Goal: Information Seeking & Learning: Find specific fact

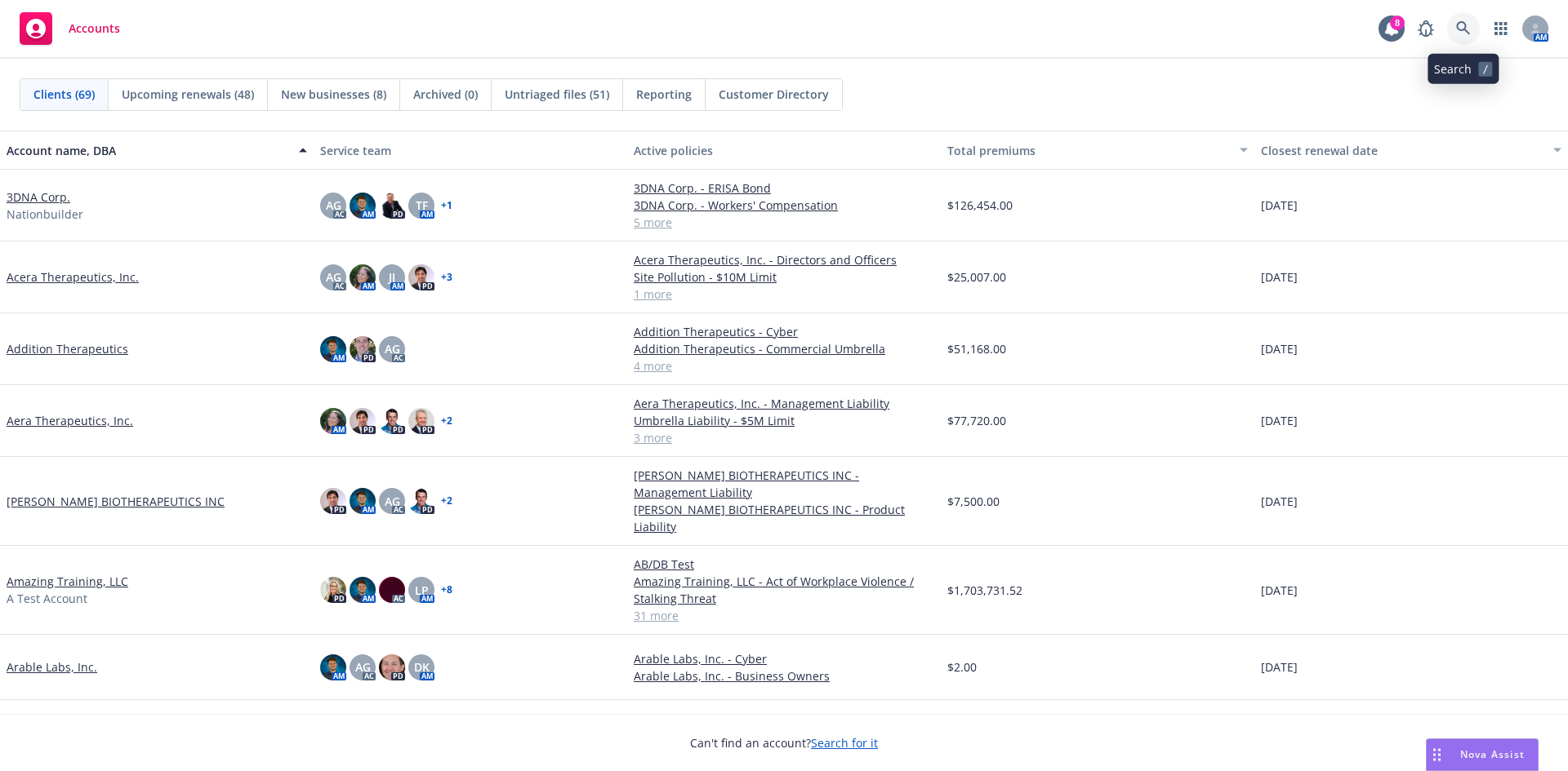
click at [1475, 28] on link at bounding box center [1463, 28] width 33 height 33
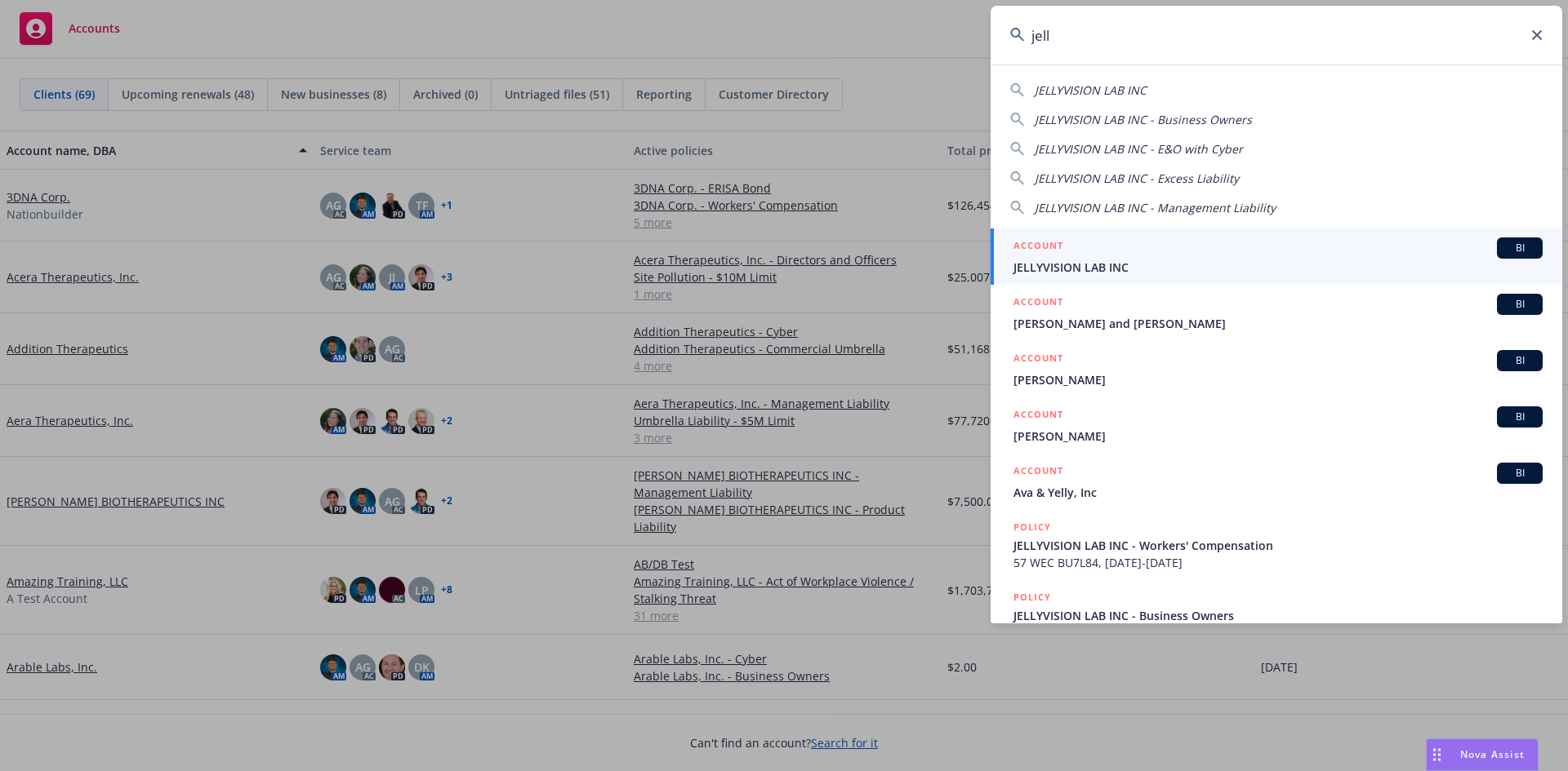
type input "jell"
click at [1163, 265] on span "JELLYVISION LAB INC" at bounding box center [1278, 267] width 529 height 18
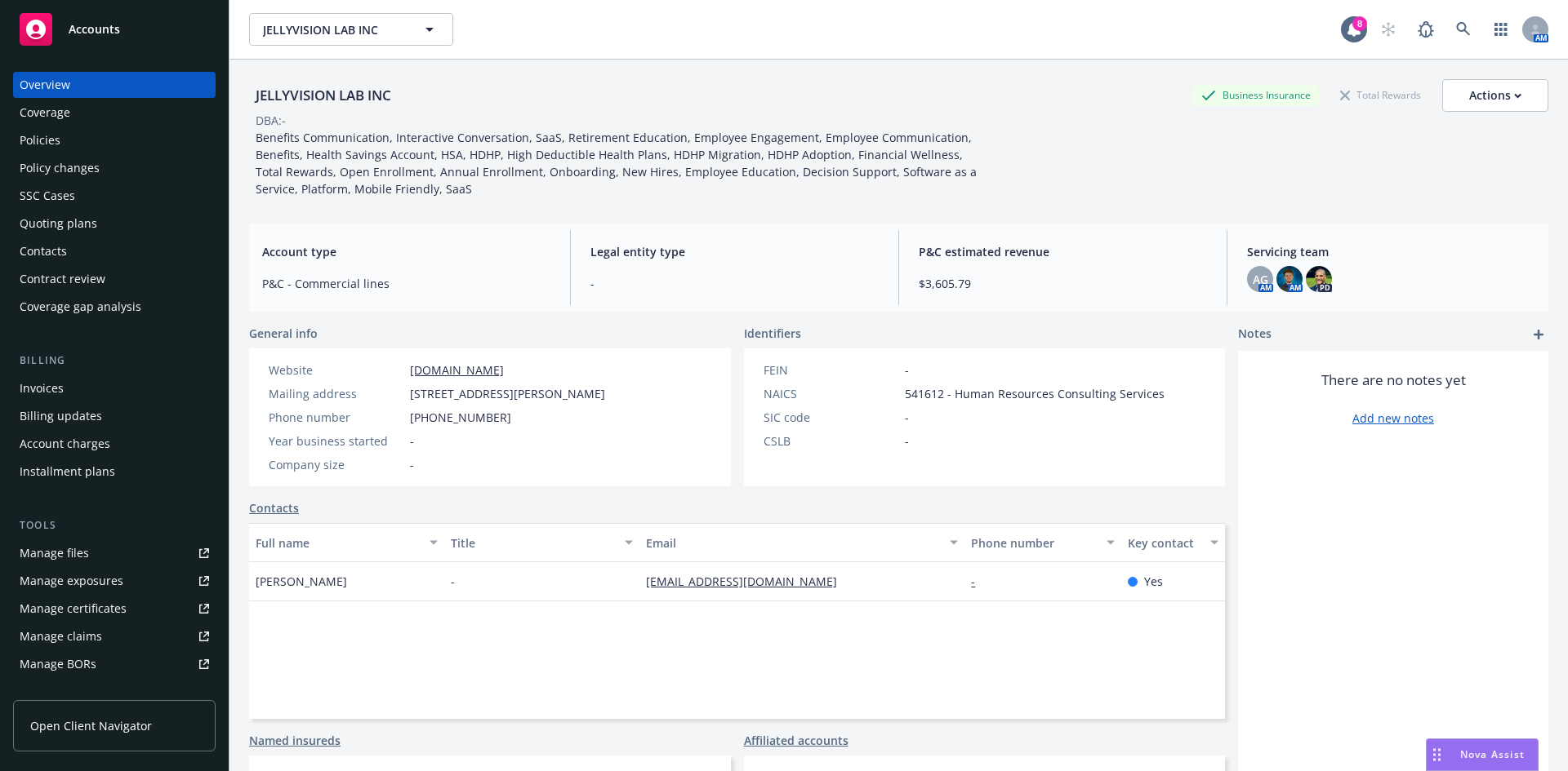
click at [111, 152] on div "Policies" at bounding box center [114, 140] width 190 height 26
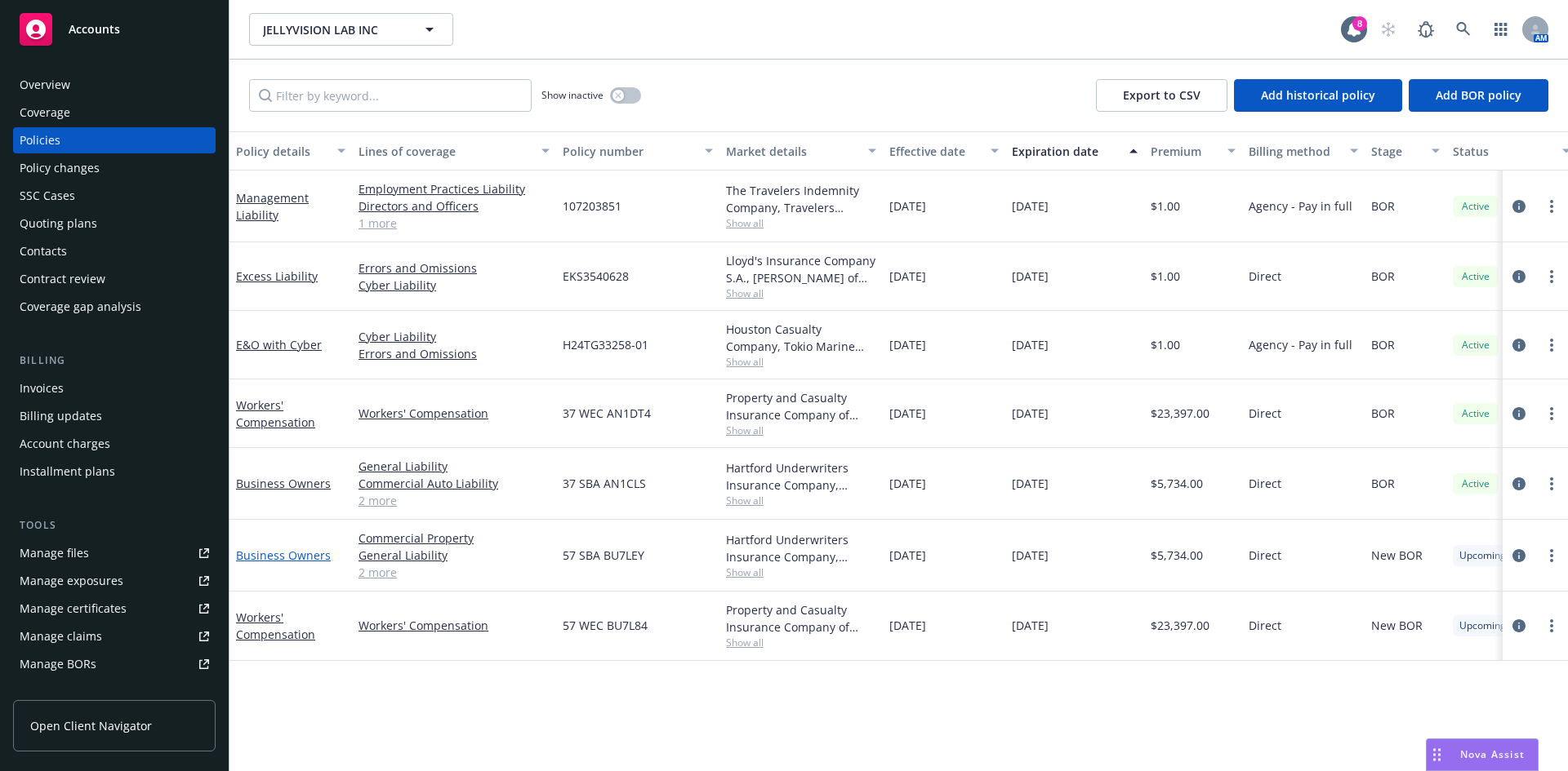
click at [278, 552] on link "Business Owners" at bounding box center [283, 555] width 94 height 16
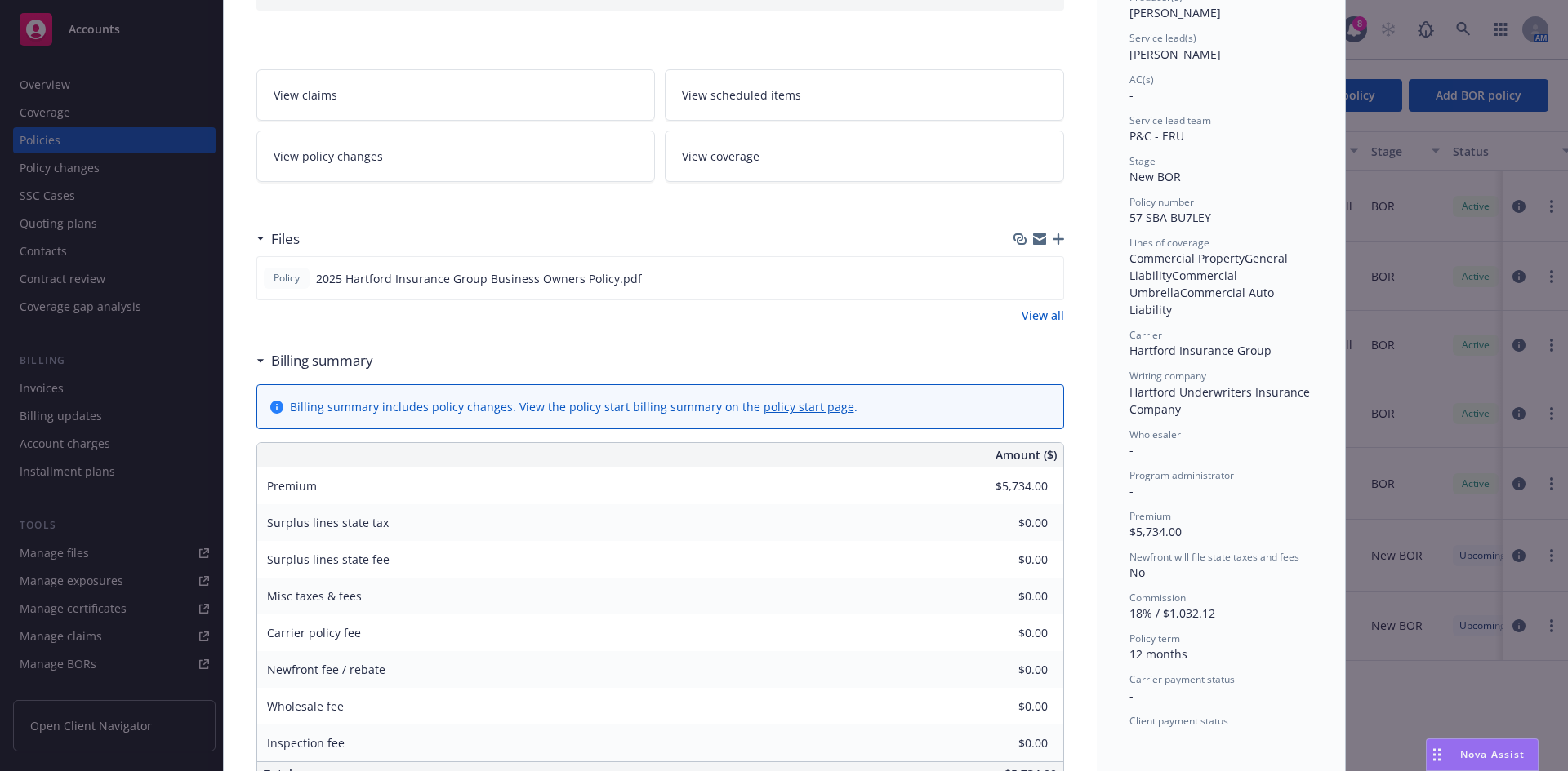
scroll to position [244, 0]
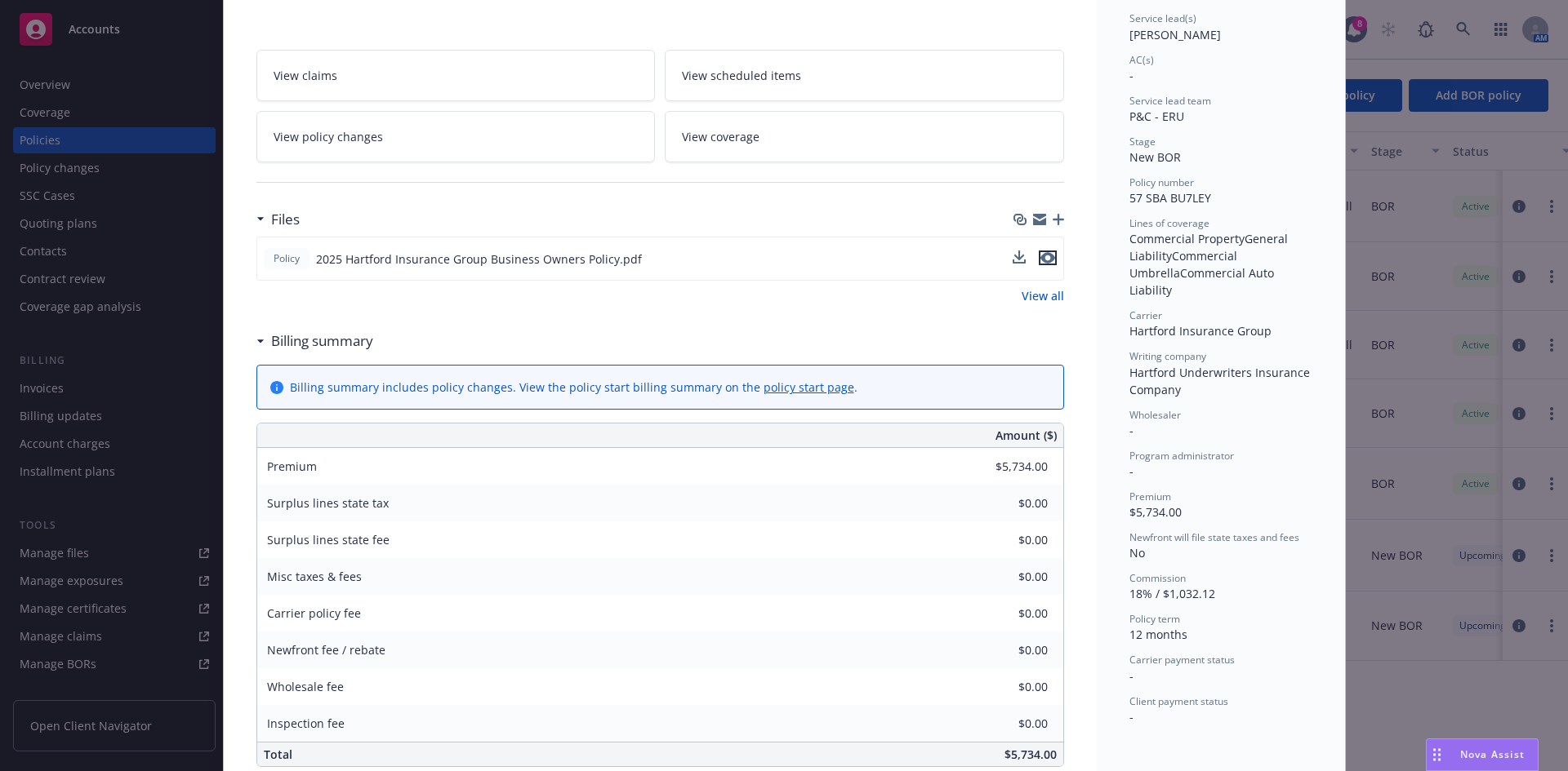
click at [1042, 256] on icon "preview file" at bounding box center [1048, 258] width 15 height 12
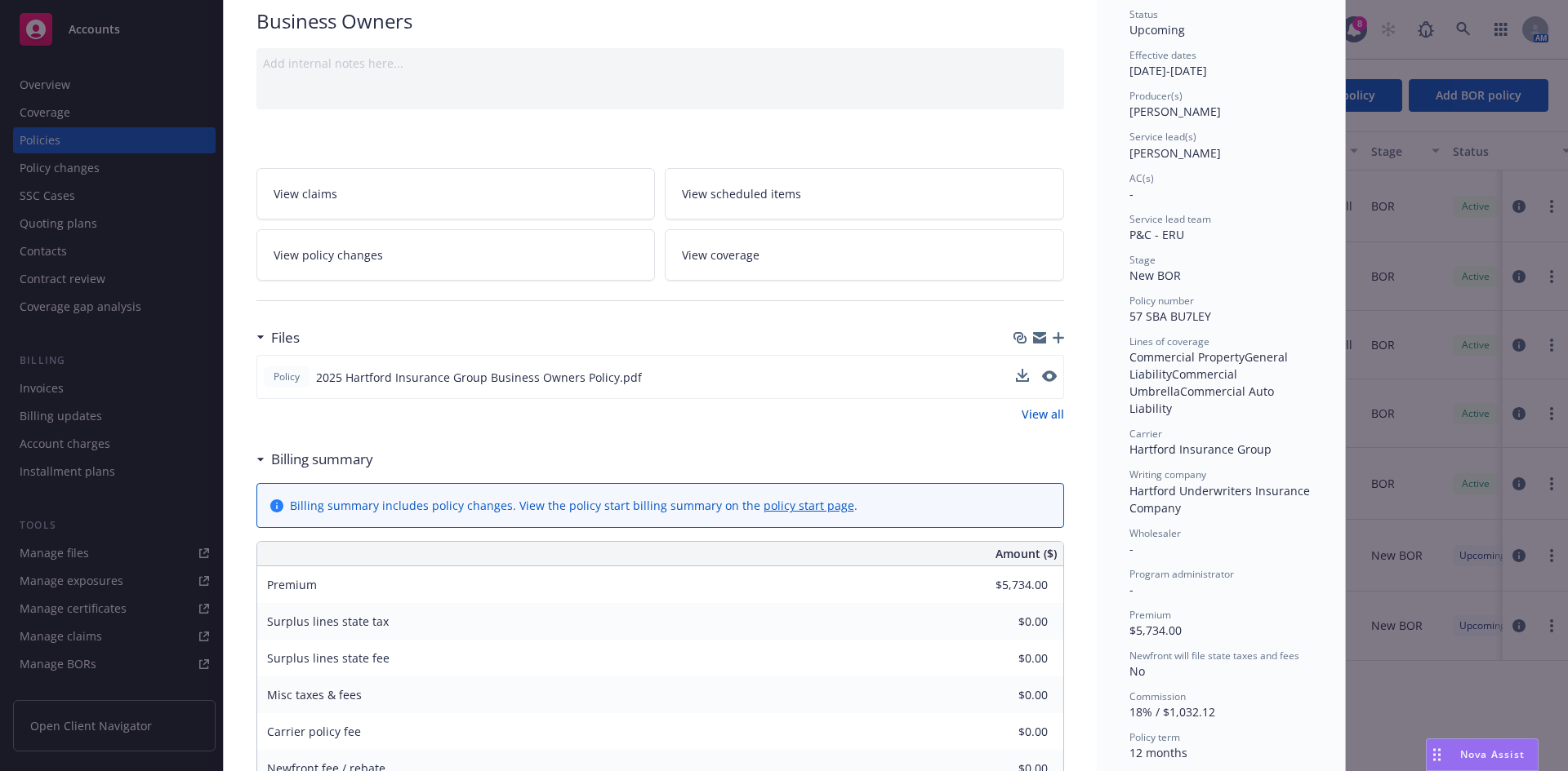
scroll to position [0, 0]
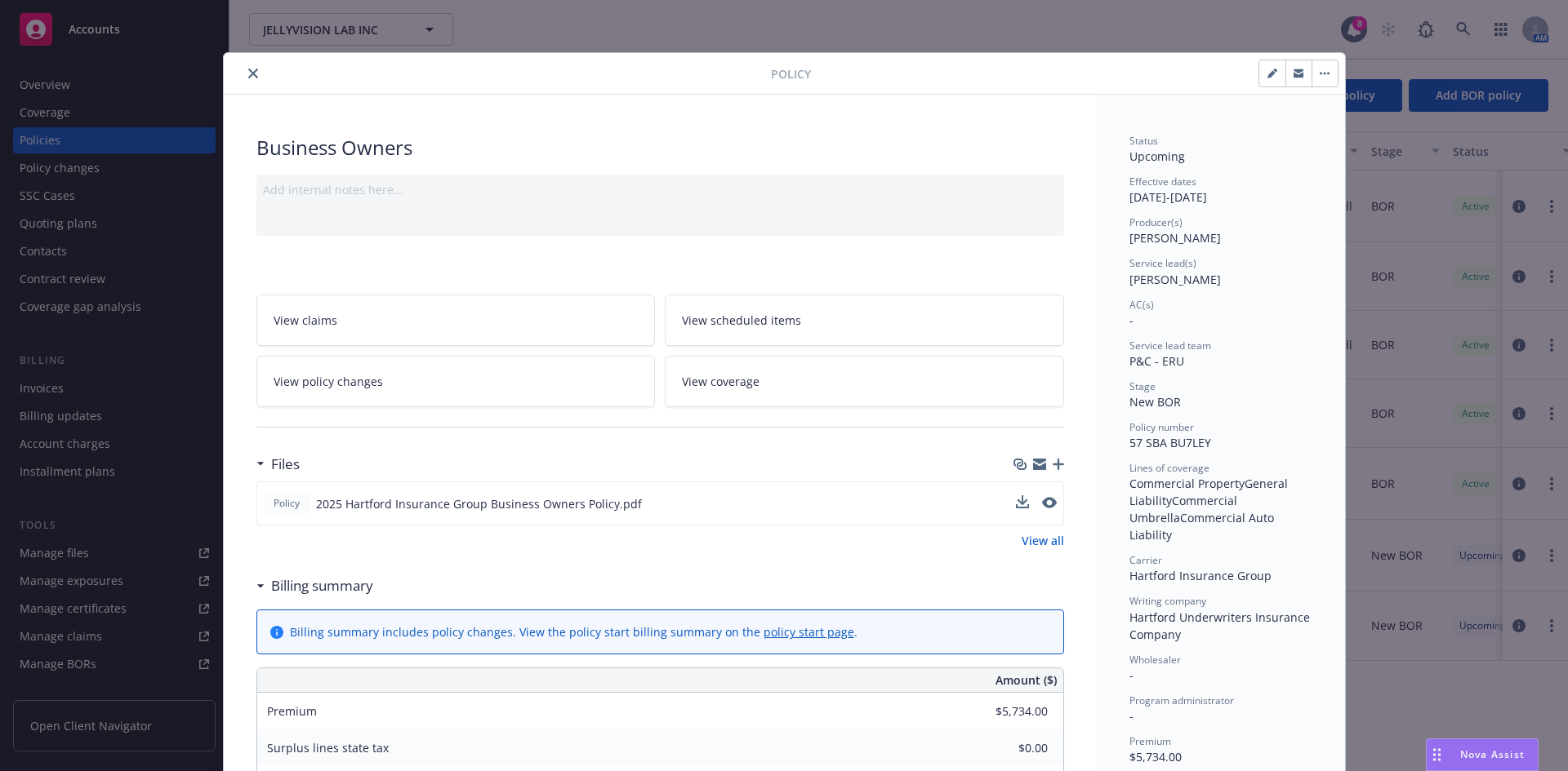
click at [240, 82] on div at bounding box center [500, 73] width 540 height 19
click at [243, 73] on button "close" at bounding box center [252, 73] width 19 height 19
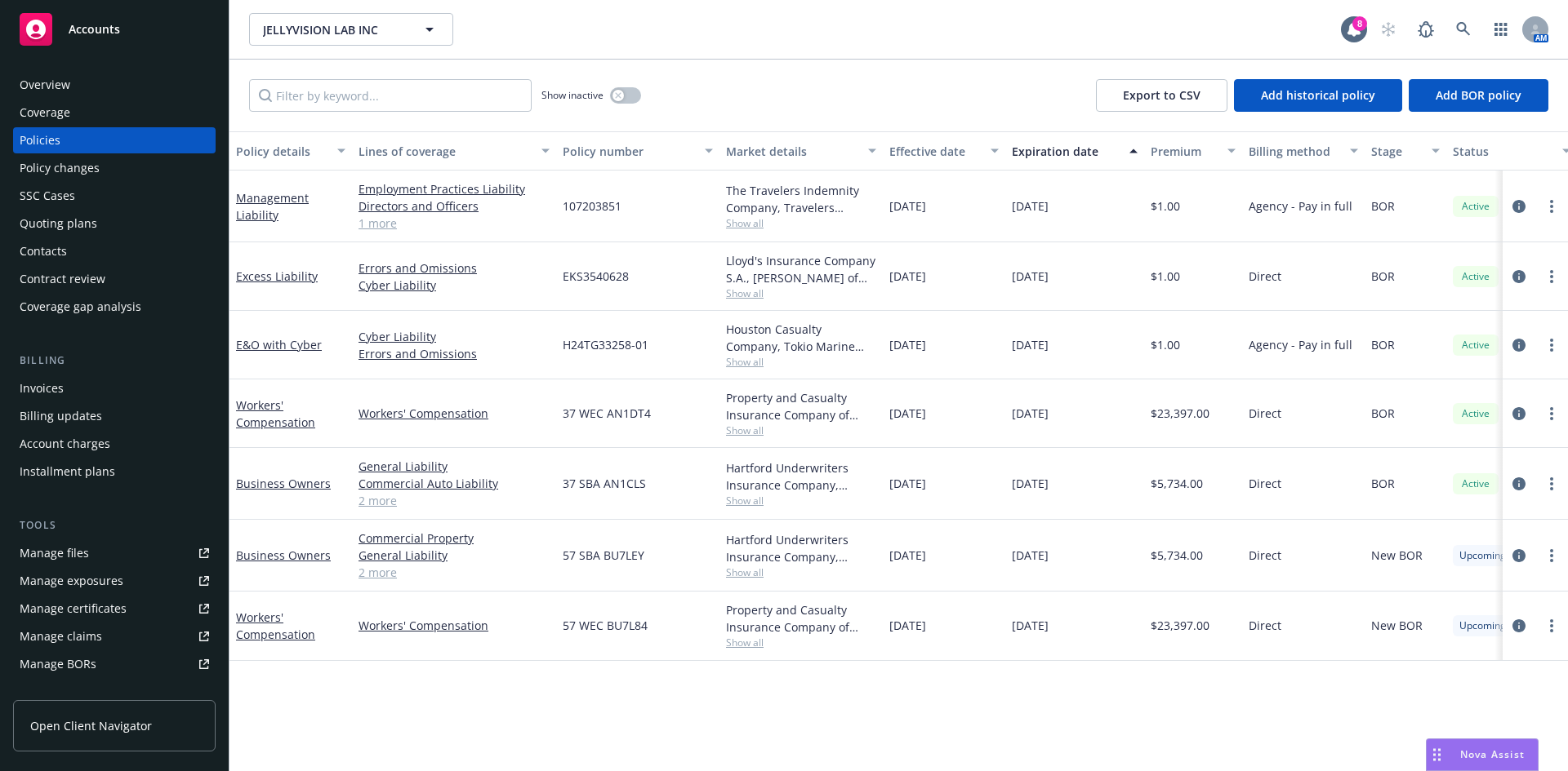
click at [374, 569] on link "2 more" at bounding box center [453, 572] width 191 height 18
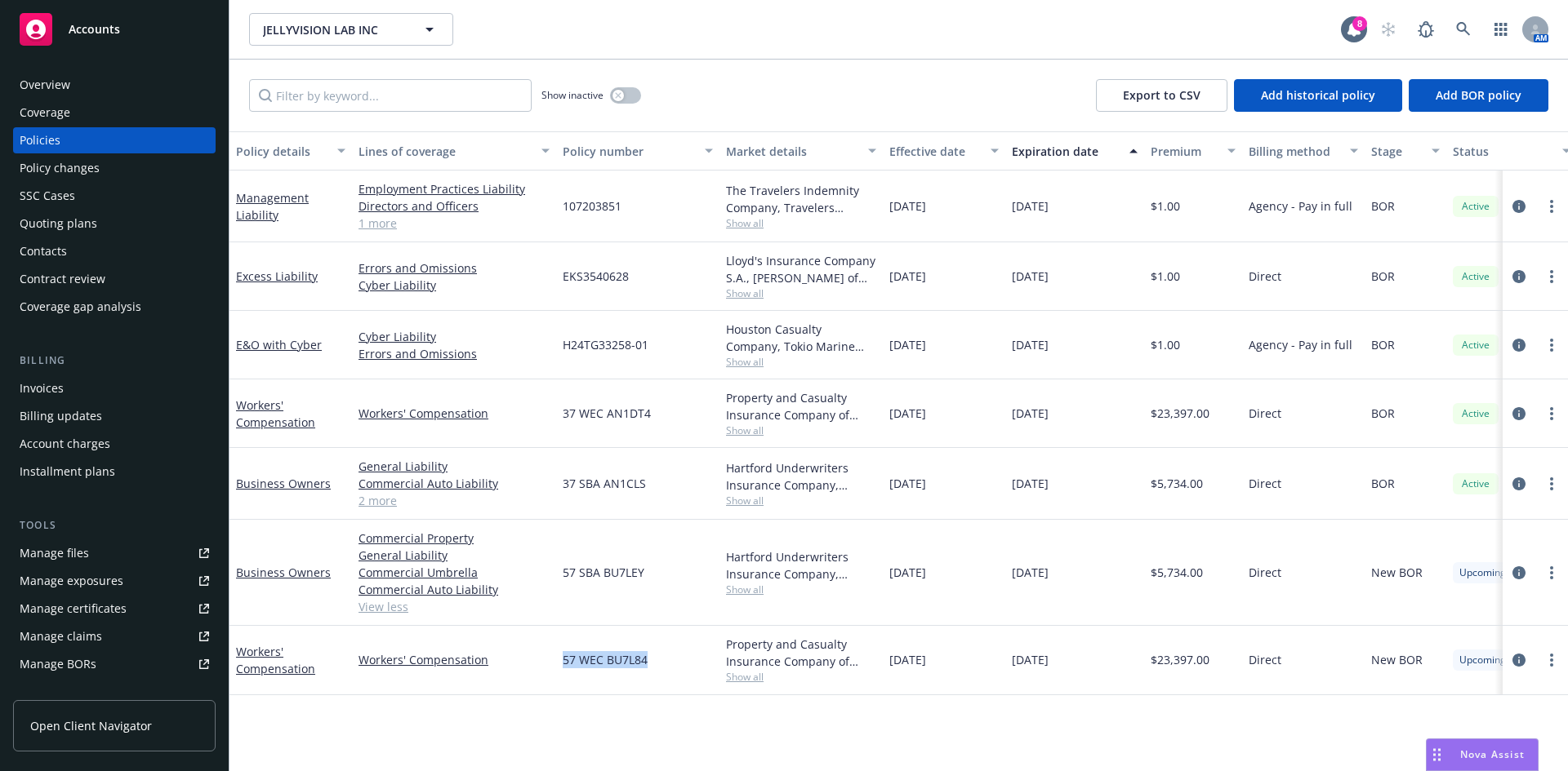
drag, startPoint x: 652, startPoint y: 669, endPoint x: 564, endPoint y: 674, distance: 88.1
click at [564, 674] on div "57 WEC BU7L84" at bounding box center [638, 660] width 164 height 68
copy span "57 WEC BU7L84"
